Goal: Check status

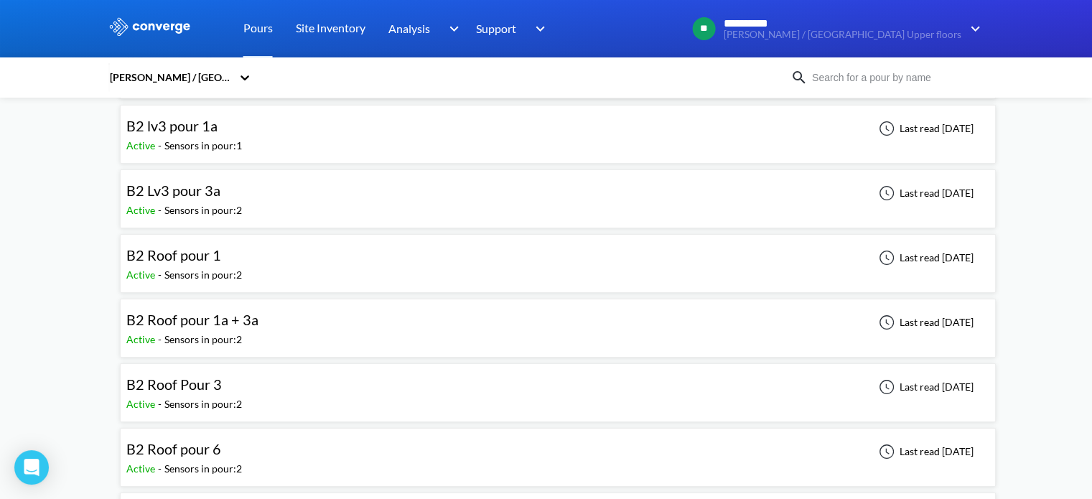
scroll to position [239, 0]
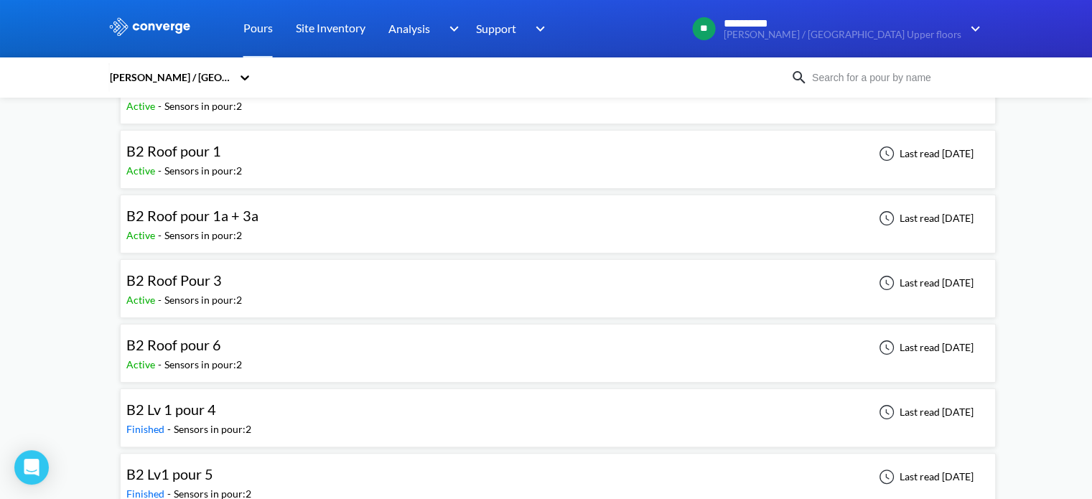
click at [386, 342] on div "B2 Roof pour 6 Active - Sensors in pour: 2 Last read [DATE]" at bounding box center [557, 353] width 863 height 46
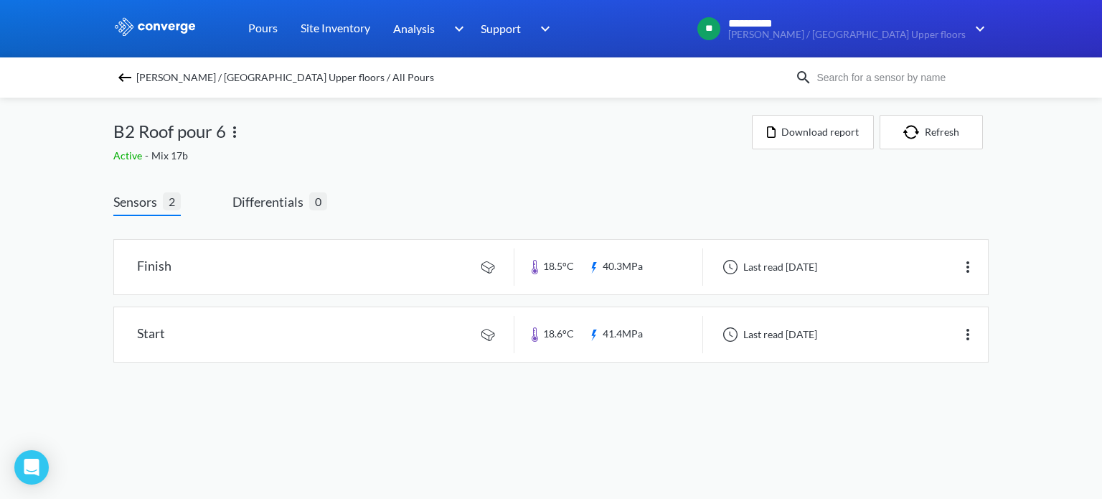
click at [123, 74] on img at bounding box center [124, 77] width 17 height 17
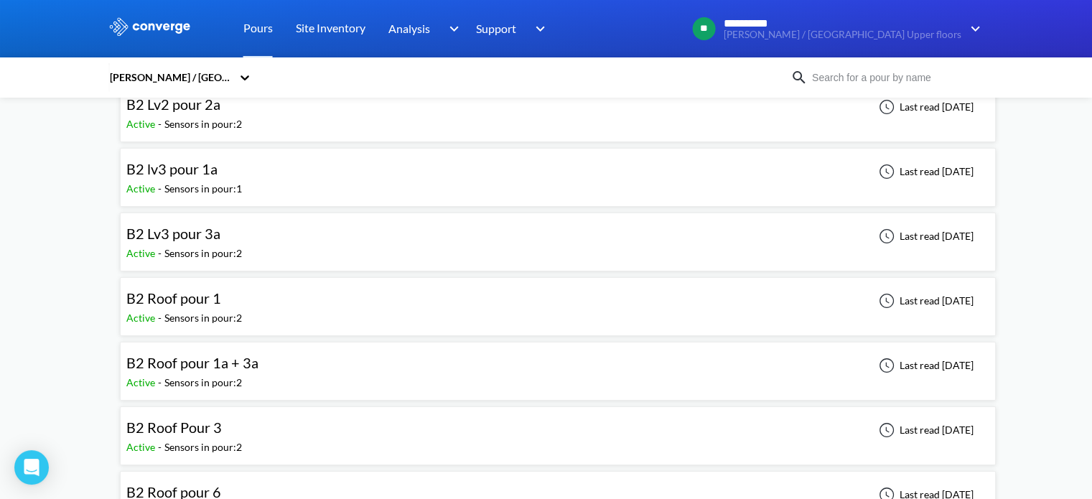
scroll to position [119, 0]
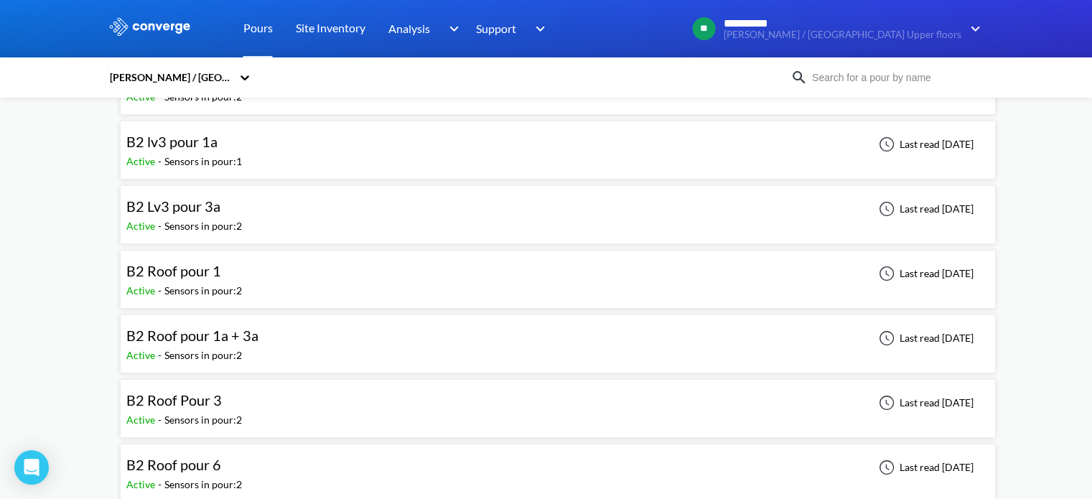
click at [292, 342] on div "B2 Roof pour 1a + 3a Active - Sensors in pour: 2 Last read [DATE]" at bounding box center [557, 344] width 863 height 46
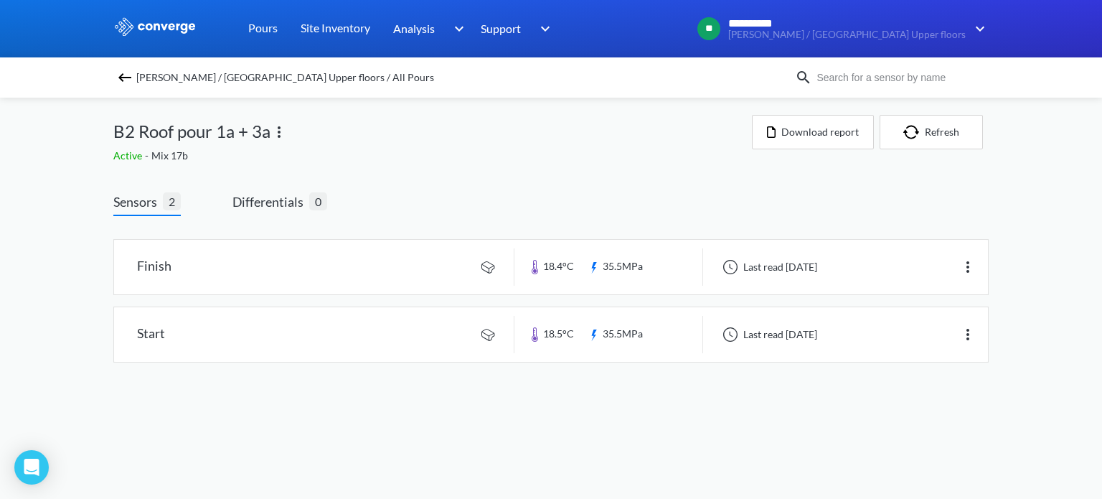
click at [124, 79] on img at bounding box center [124, 77] width 17 height 17
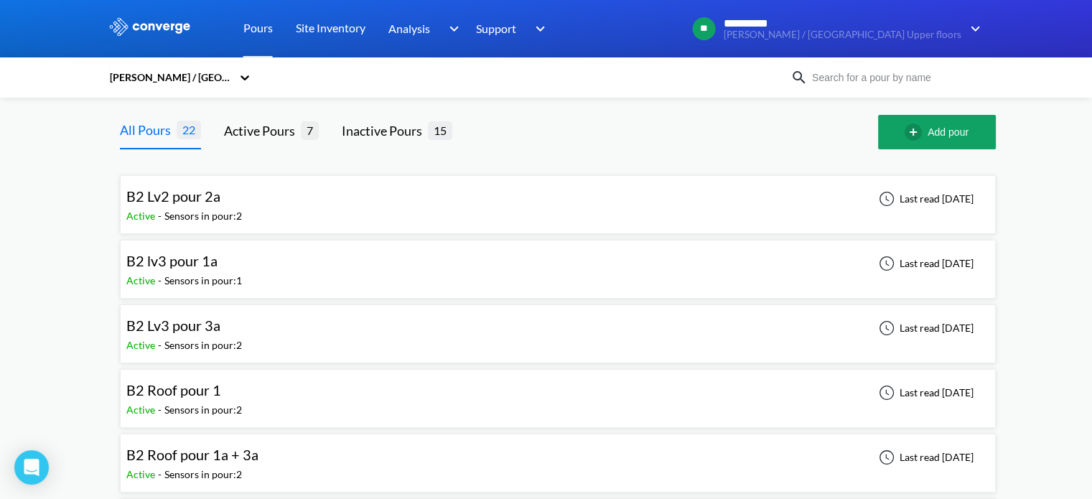
click at [270, 321] on div "B2 Lv3 pour 3a Active - Sensors in pour: 2 Last read [DATE]" at bounding box center [557, 334] width 863 height 46
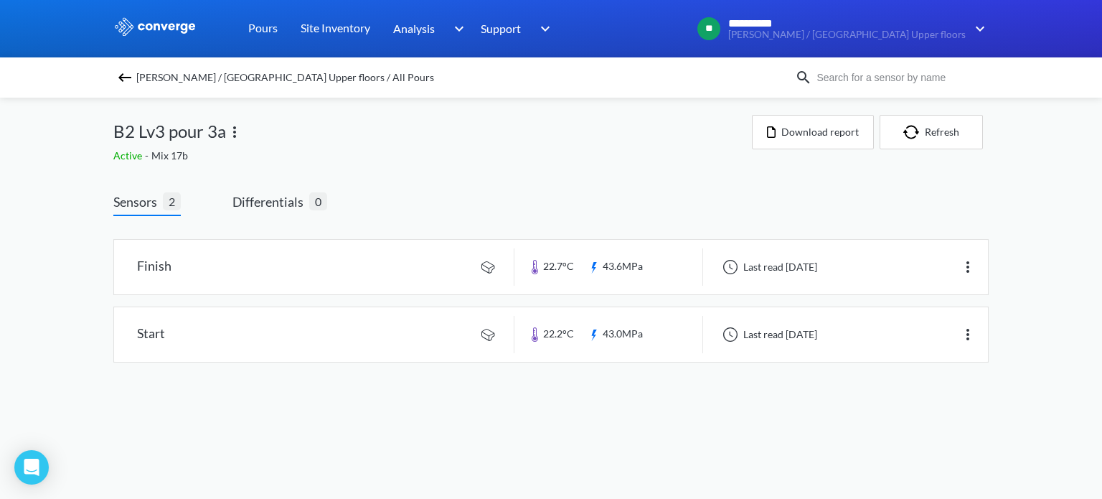
click at [122, 77] on img at bounding box center [124, 77] width 17 height 17
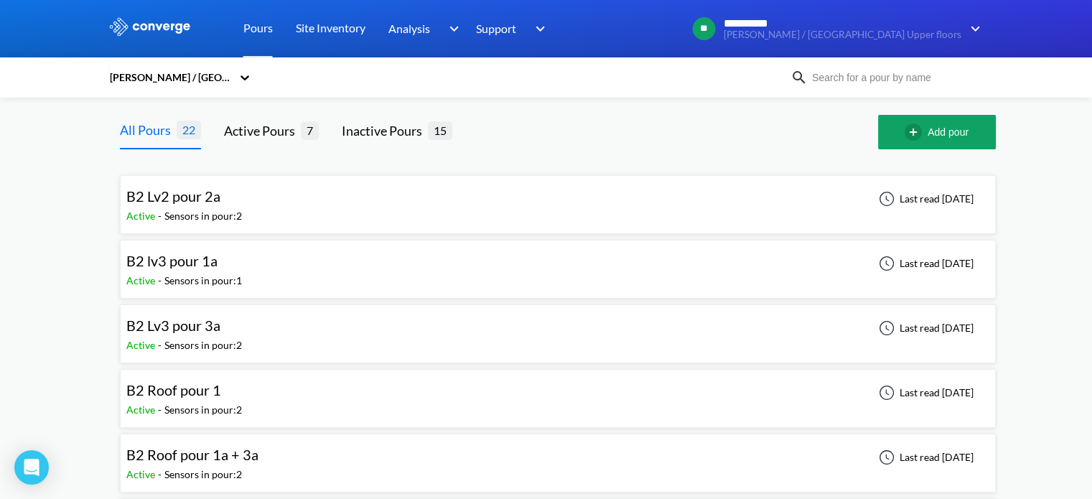
click at [235, 246] on div "B2 lv3 pour 1a Active - Sensors in pour: 1 Last read [DATE]" at bounding box center [557, 269] width 863 height 46
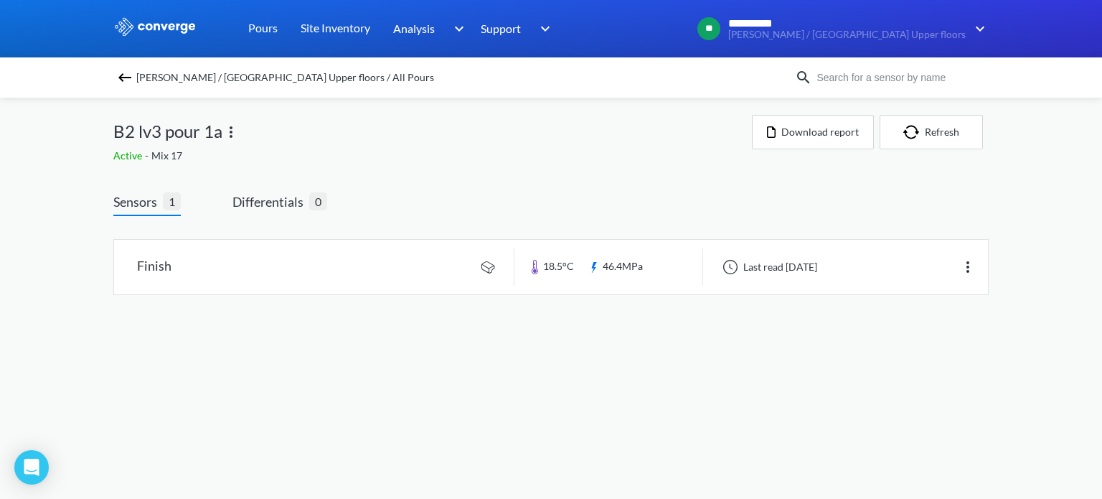
click at [119, 79] on img at bounding box center [124, 77] width 17 height 17
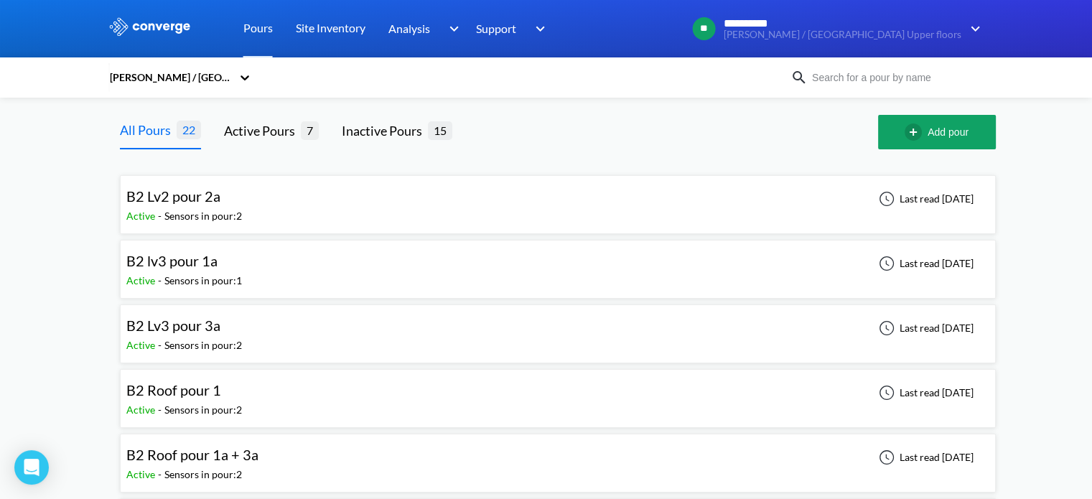
click at [247, 206] on div "B2 Lv2 pour 2a Active - Sensors in pour: 2 Last read [DATE]" at bounding box center [557, 205] width 863 height 46
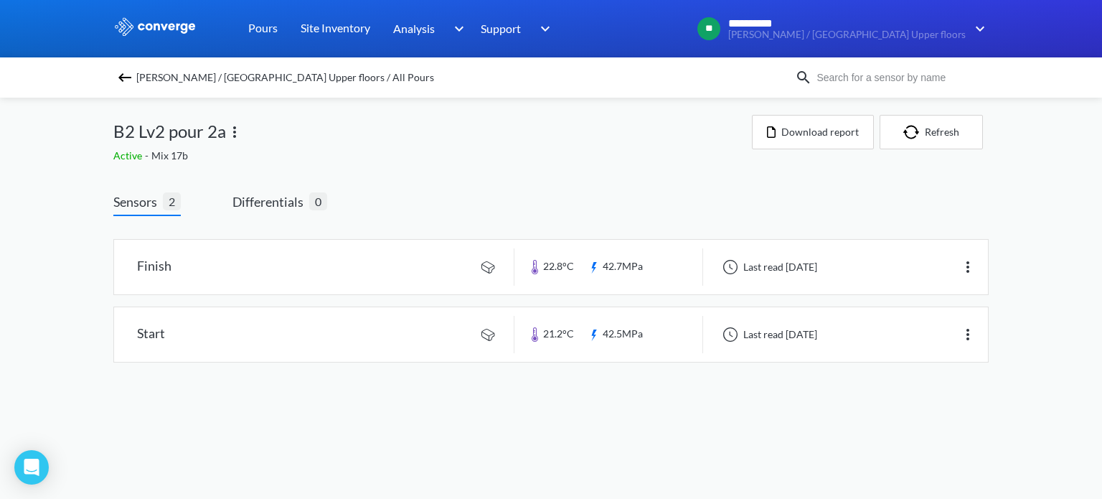
click at [124, 77] on img at bounding box center [124, 77] width 17 height 17
